Goal: Check status

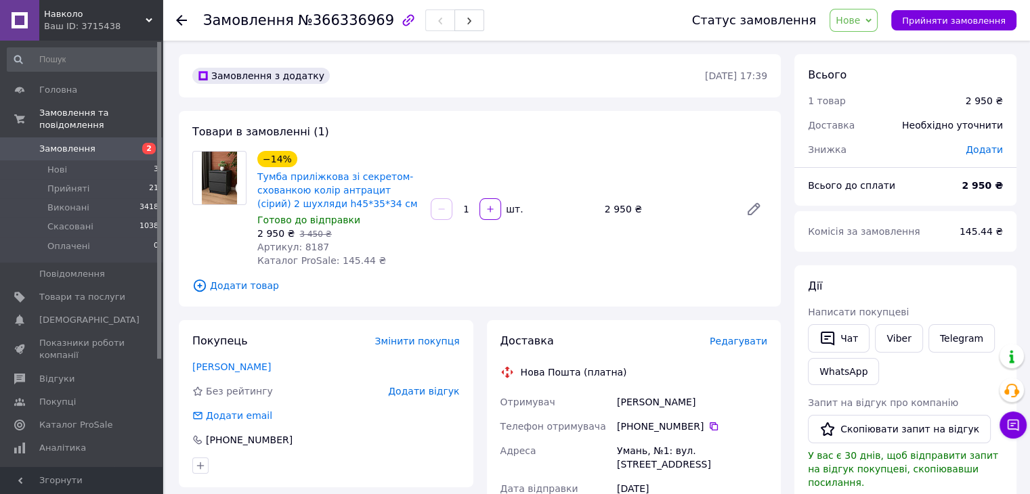
drag, startPoint x: 694, startPoint y: 404, endPoint x: 601, endPoint y: 404, distance: 92.8
copy div "Отримувач [PERSON_NAME]"
click at [710, 425] on icon at bounding box center [714, 427] width 8 height 8
drag, startPoint x: 618, startPoint y: 450, endPoint x: 777, endPoint y: 453, distance: 159.8
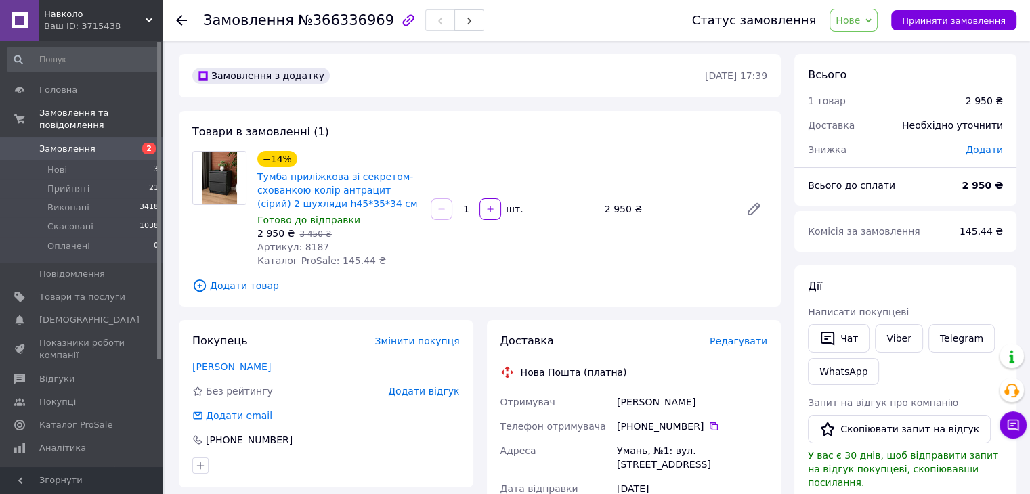
copy div "Умань, №1: вул. [STREET_ADDRESS]"
drag, startPoint x: 604, startPoint y: 210, endPoint x: 626, endPoint y: 209, distance: 22.4
click at [626, 209] on div "2 950 ₴" at bounding box center [666, 209] width 135 height 19
copy div "2 950"
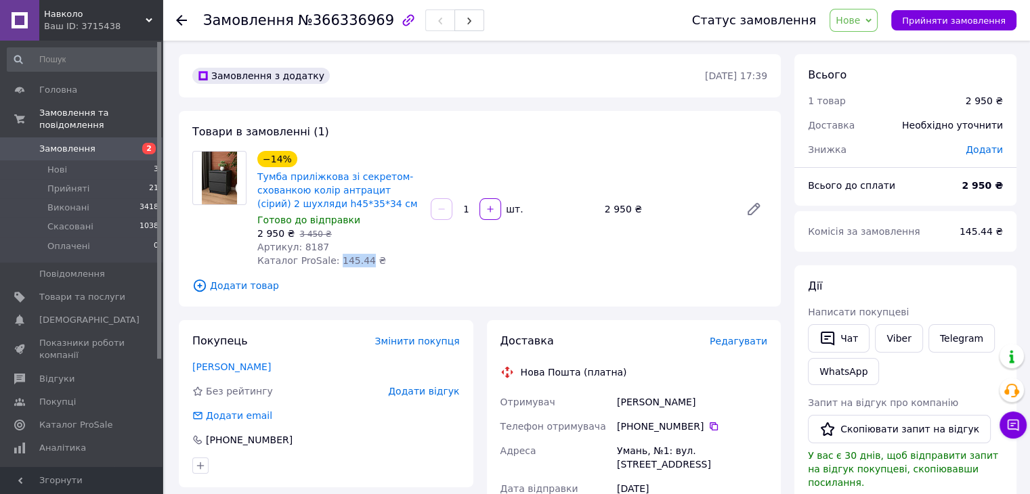
drag, startPoint x: 328, startPoint y: 261, endPoint x: 356, endPoint y: 261, distance: 27.8
click at [356, 261] on span "Каталог ProSale: 145.44 ₴" at bounding box center [321, 260] width 129 height 11
copy span "145.44"
